Goal: Task Accomplishment & Management: Manage account settings

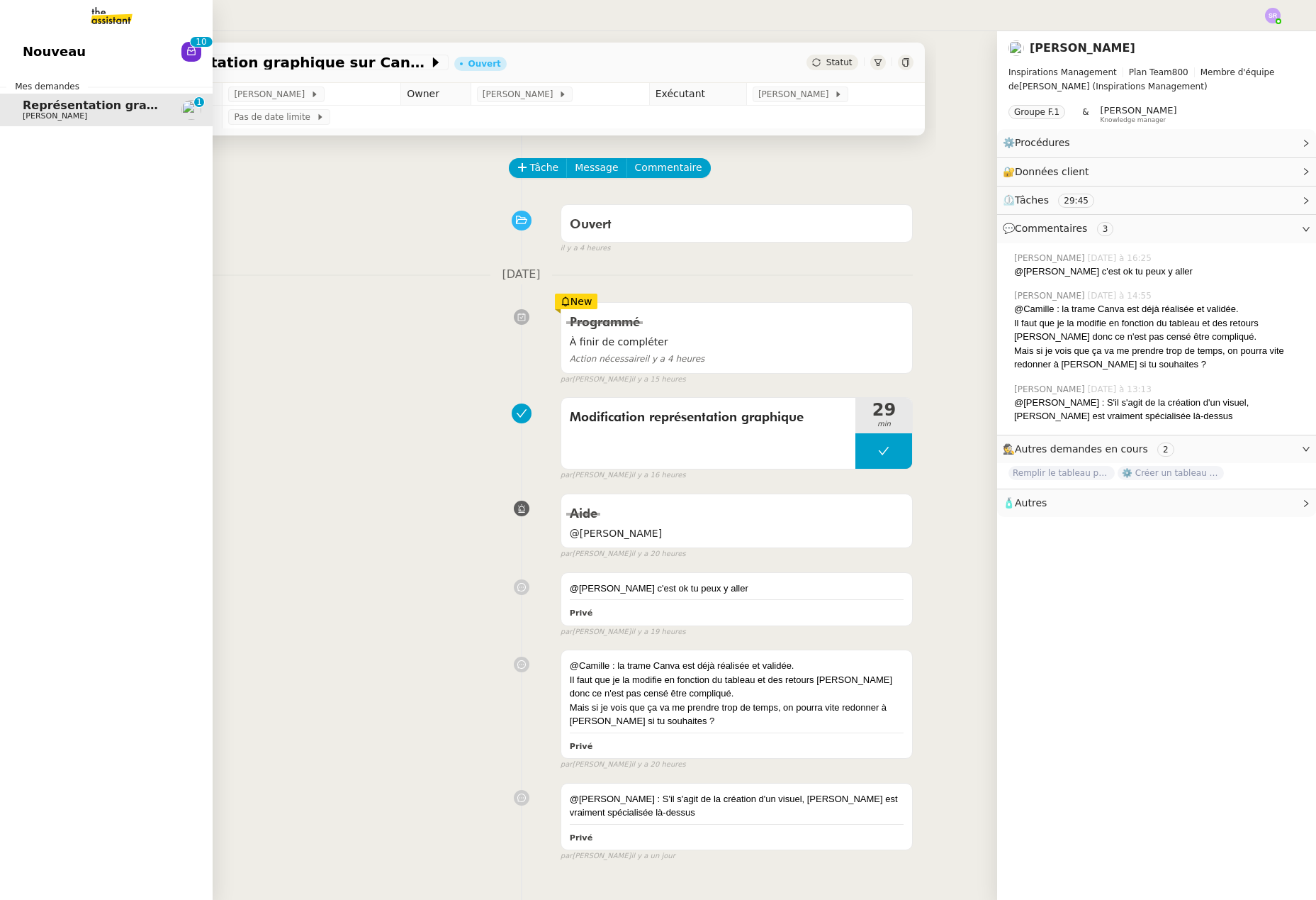
click at [43, 51] on span "Nouveau" at bounding box center [54, 51] width 63 height 21
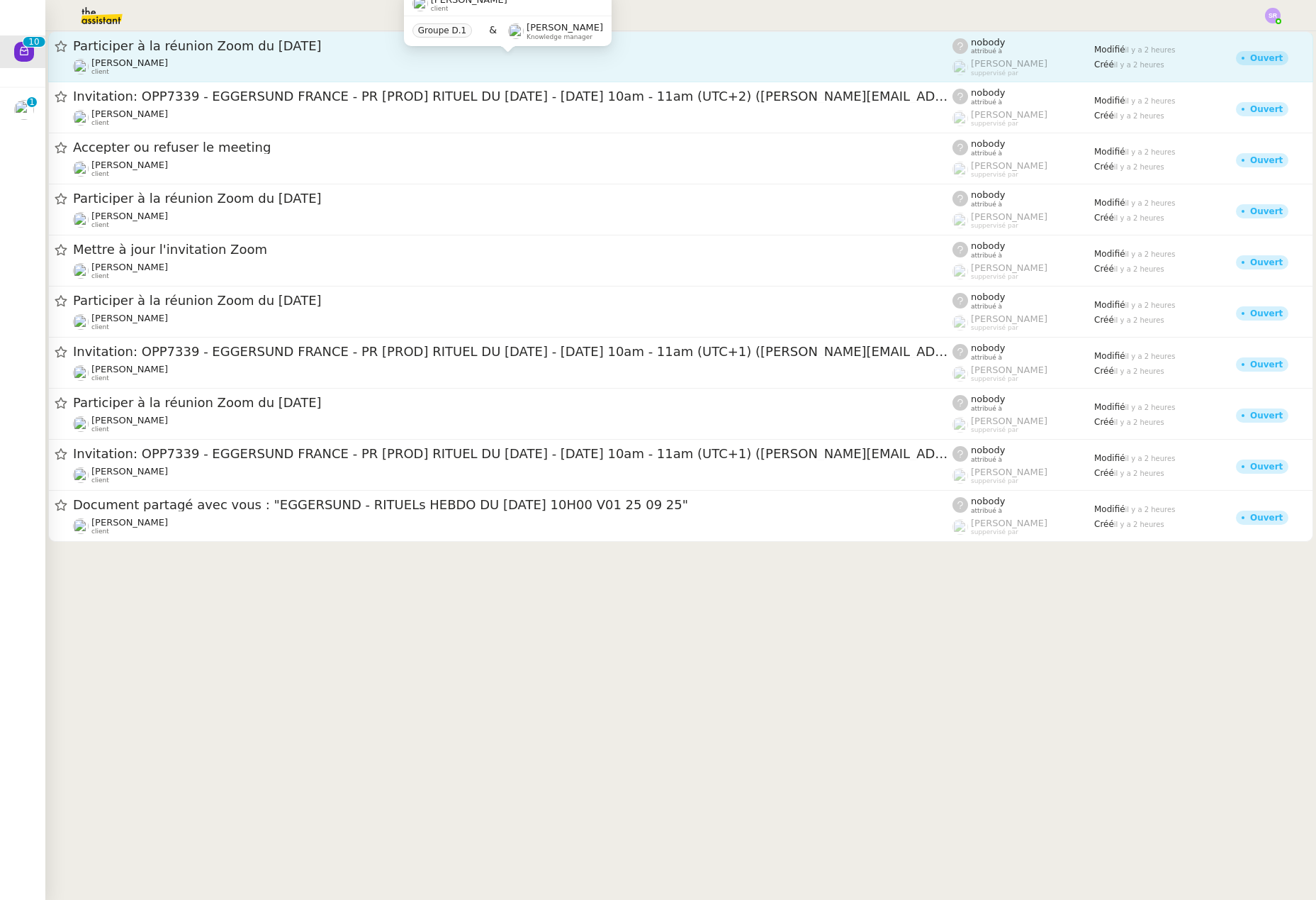
click at [341, 59] on div "[PERSON_NAME] client" at bounding box center [513, 67] width 880 height 18
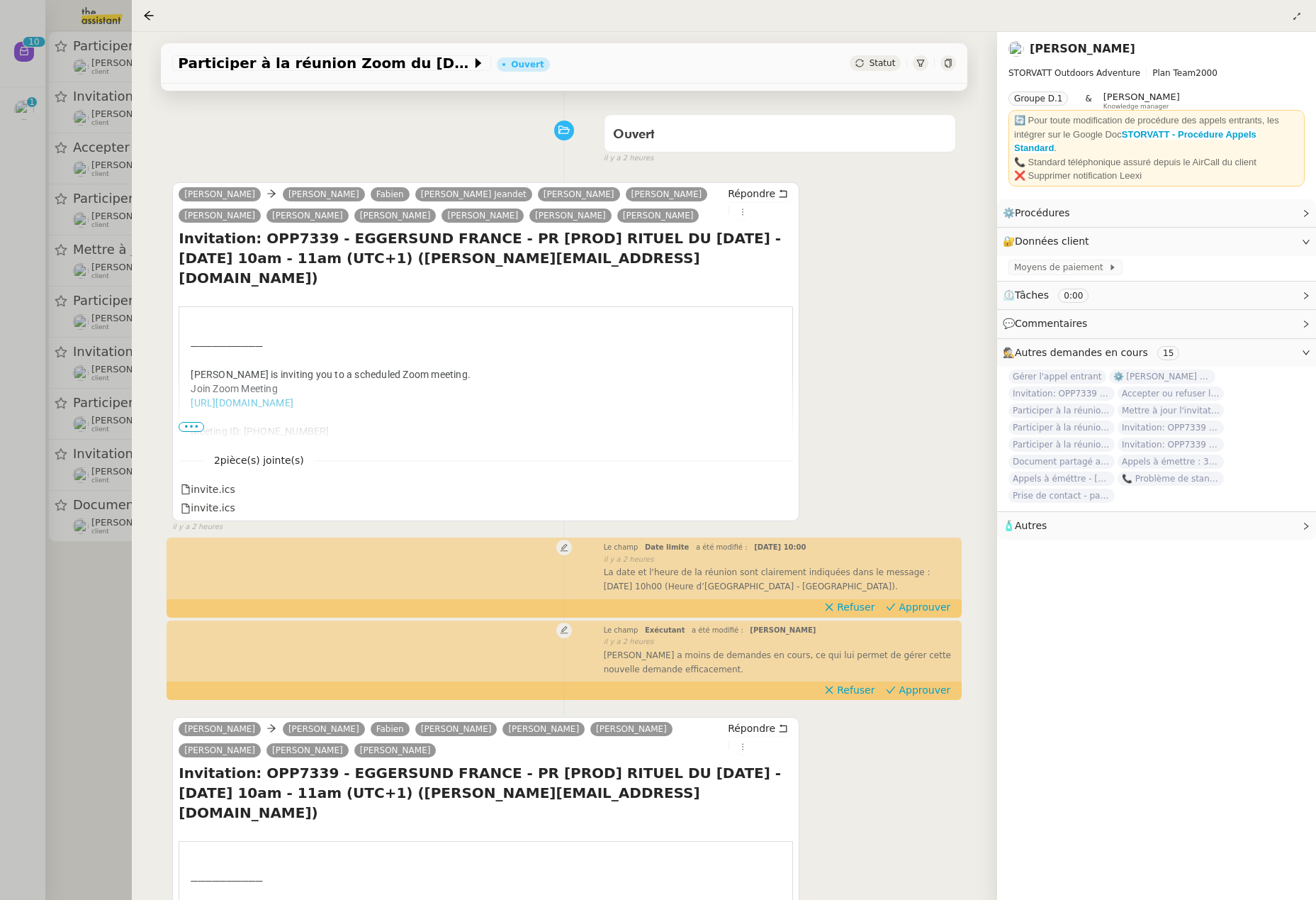
scroll to position [335, 0]
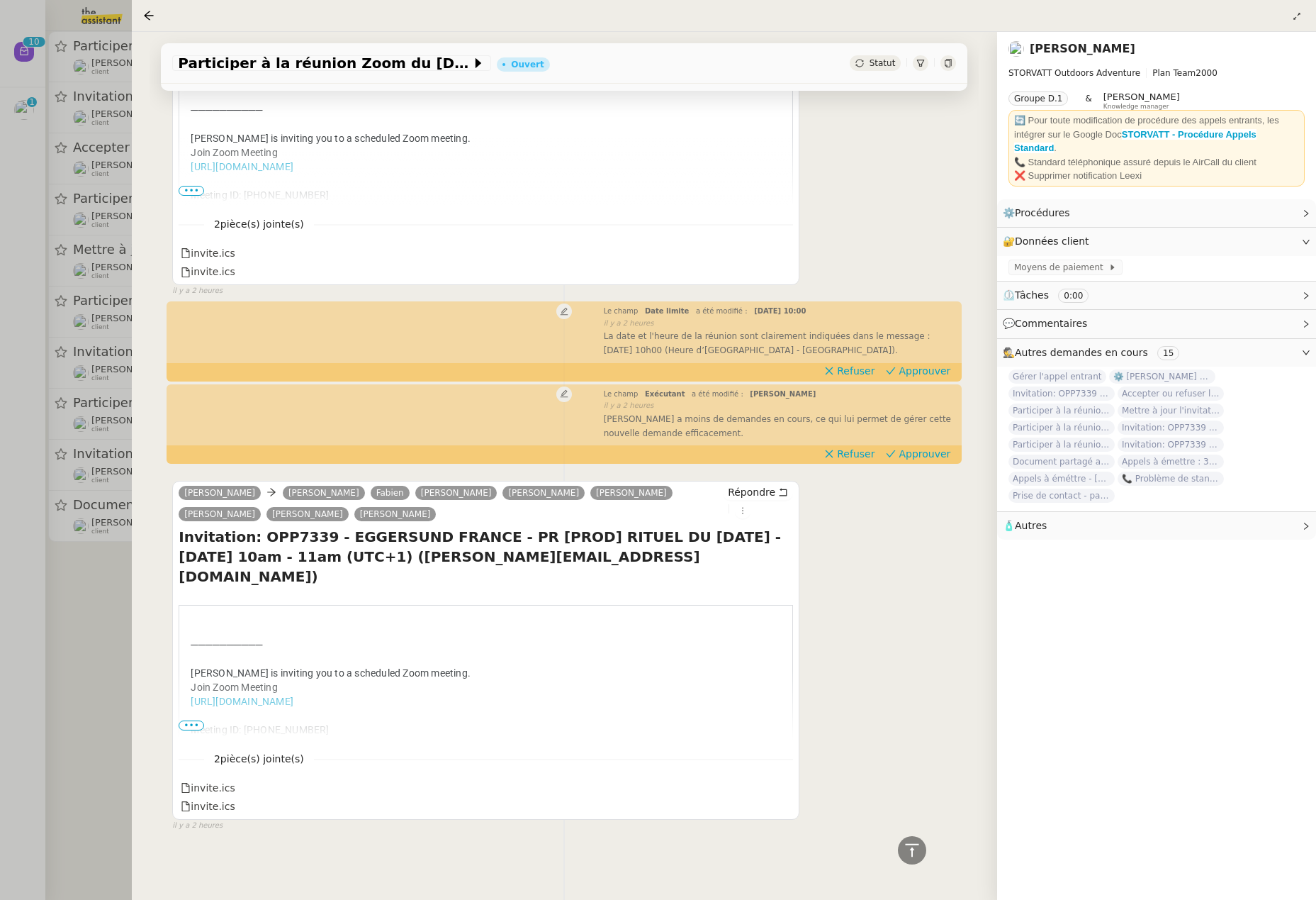
click at [95, 633] on div at bounding box center [658, 450] width 1316 height 900
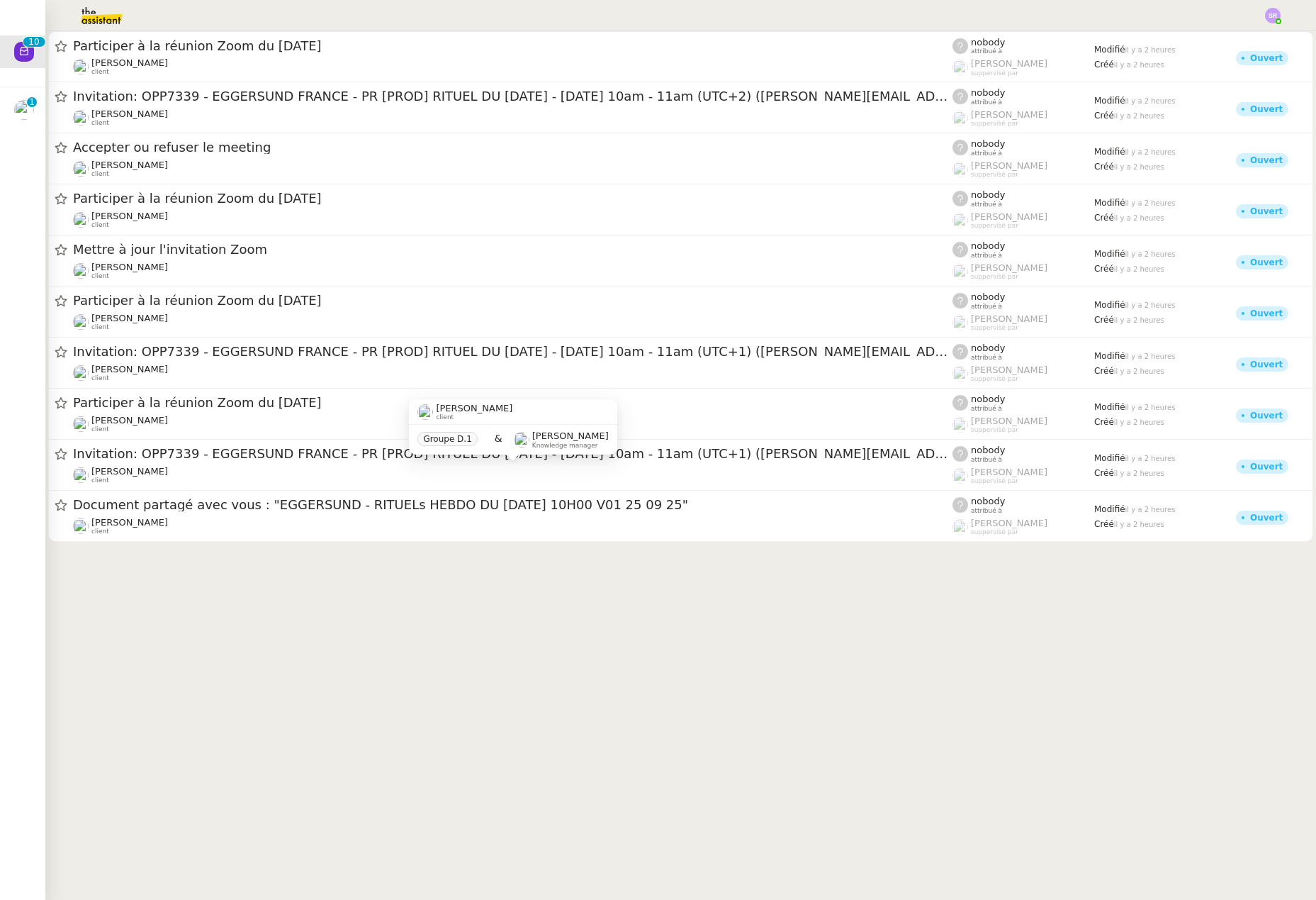
click at [397, 585] on cdk-virtual-scroll-viewport "Participer à la réunion Zoom du [DATE] [PERSON_NAME] client nobody attribué à […" at bounding box center [681, 465] width 1270 height 868
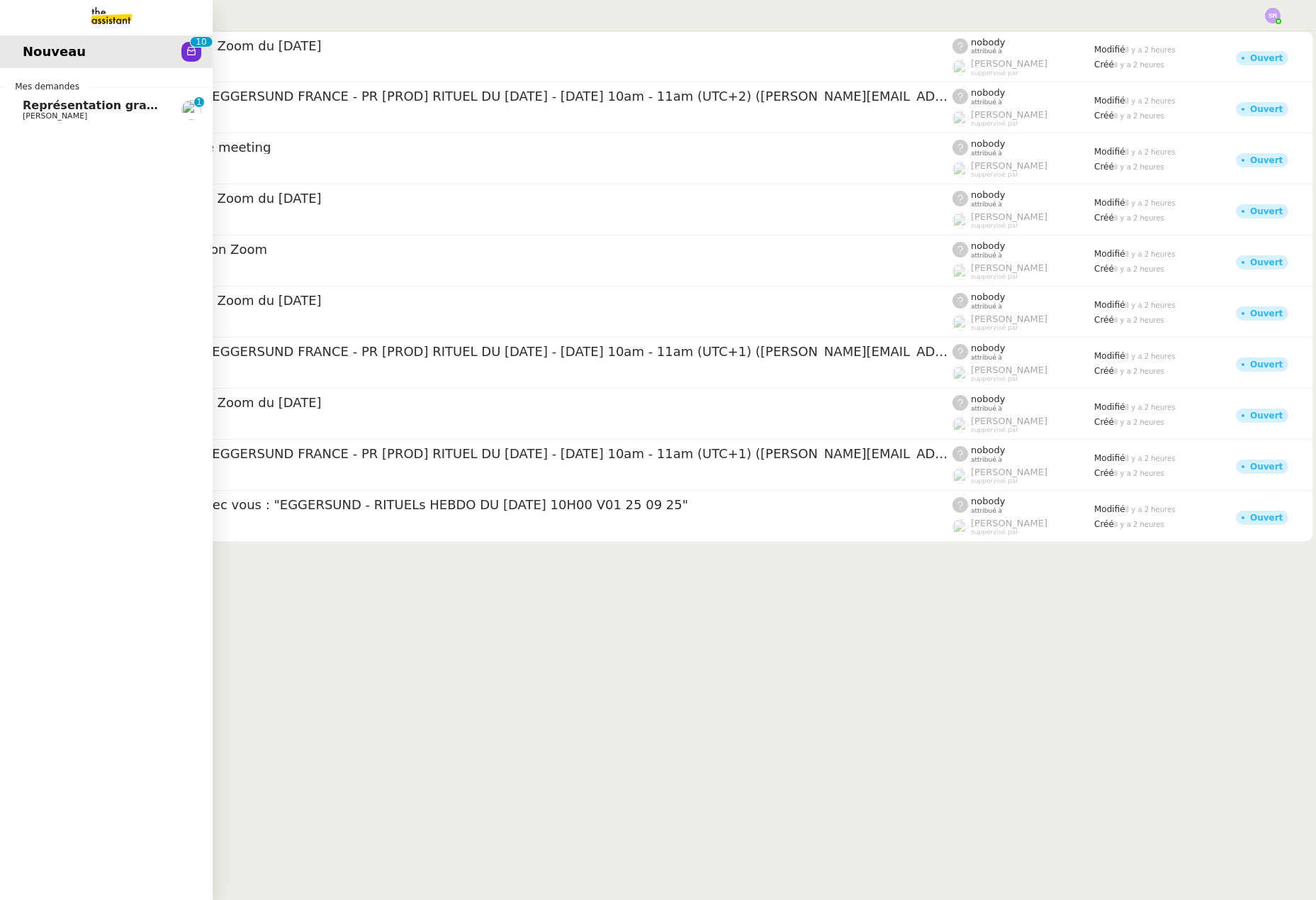
click at [62, 106] on span "Représentation graphique sur Canva" at bounding box center [141, 105] width 235 height 14
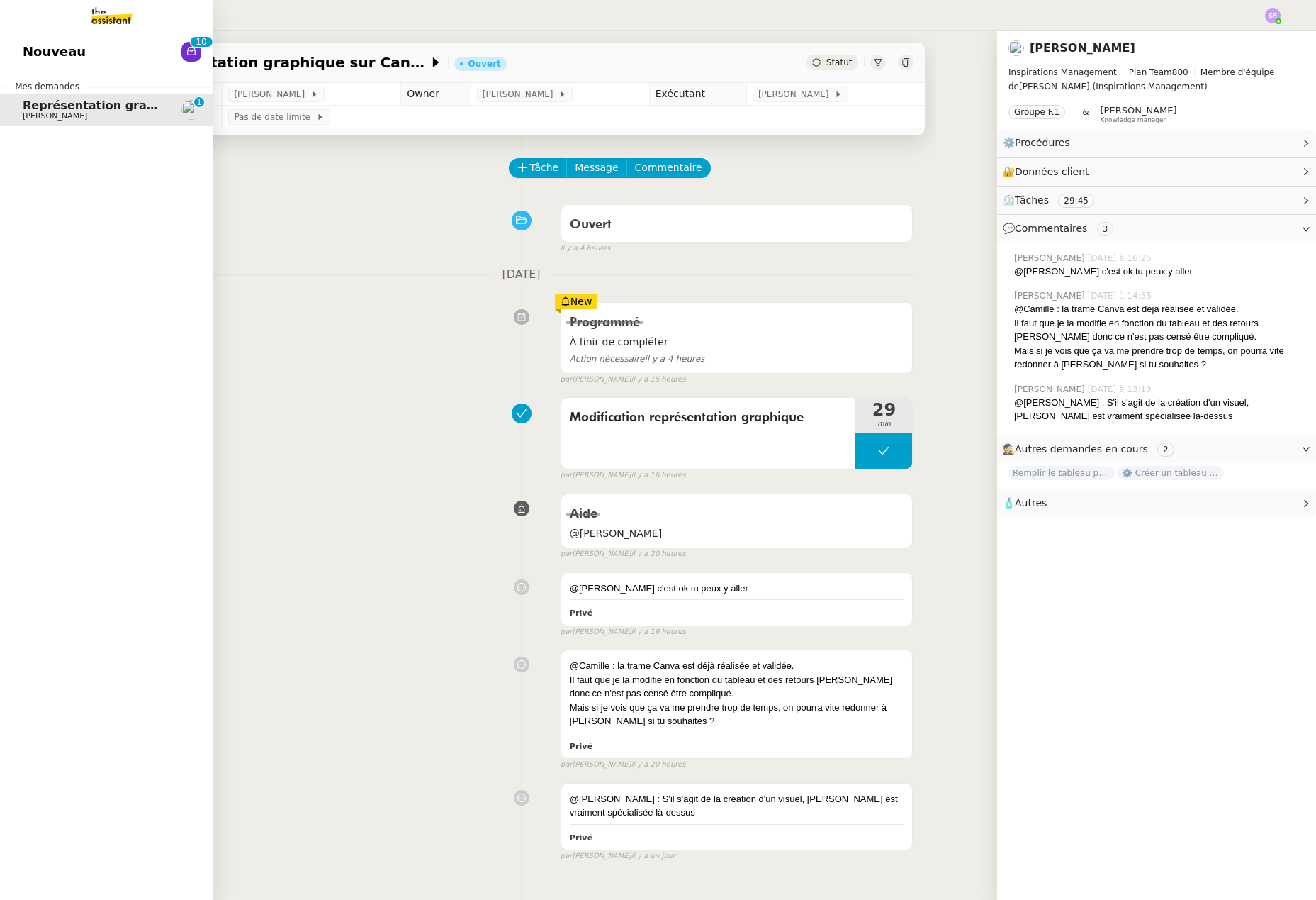
click at [91, 11] on img at bounding box center [100, 16] width 110 height 31
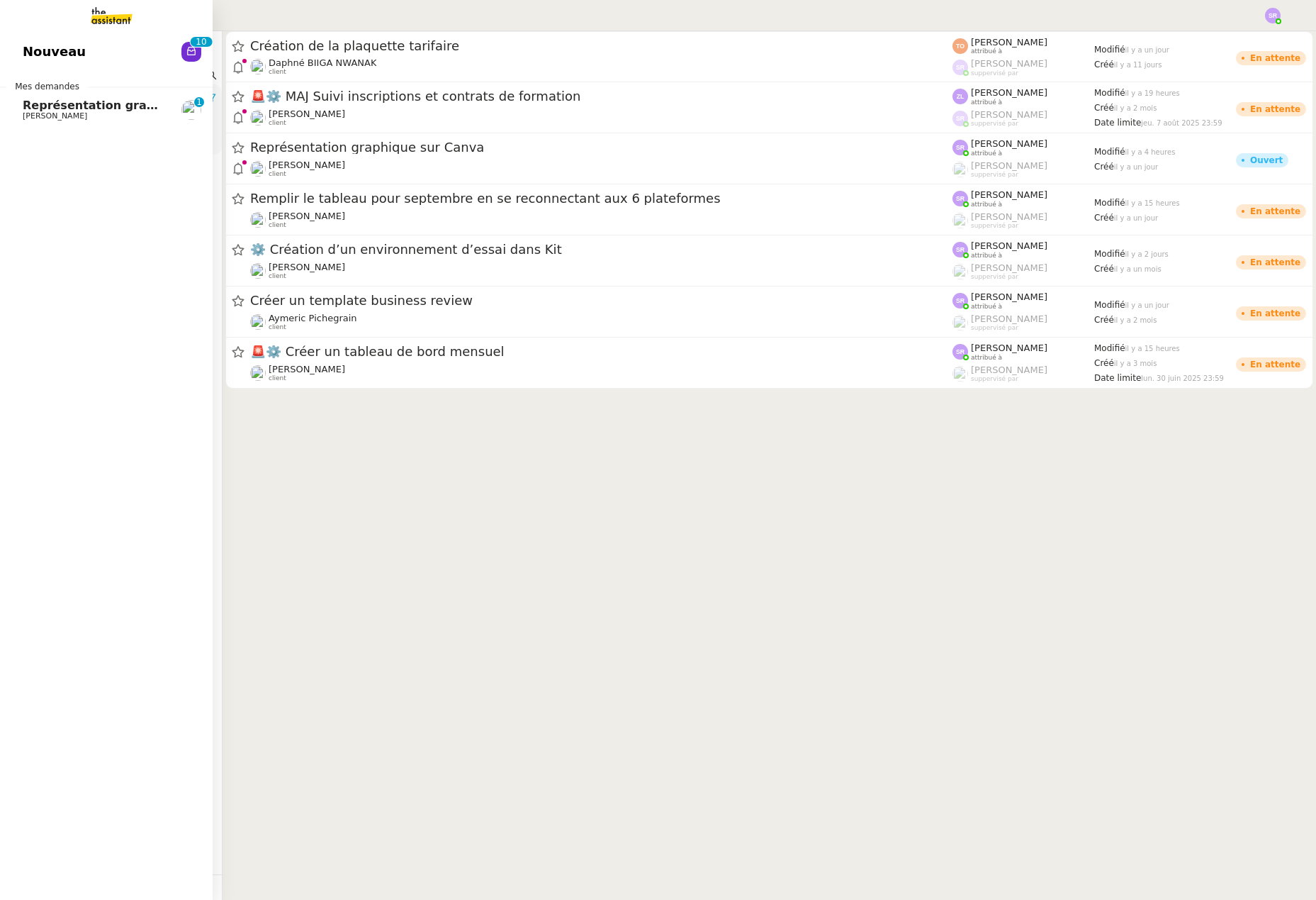
click at [84, 17] on img at bounding box center [100, 16] width 110 height 31
click at [106, 12] on img at bounding box center [100, 16] width 110 height 31
click at [107, 14] on img at bounding box center [100, 16] width 110 height 31
click at [108, 16] on img at bounding box center [100, 16] width 110 height 31
